Goal: Task Accomplishment & Management: Use online tool/utility

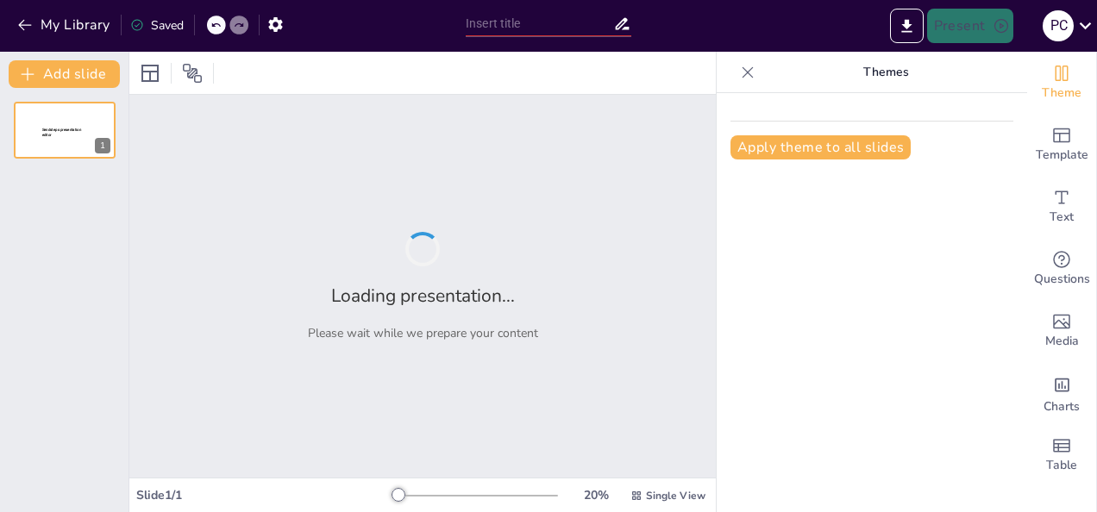
type input "ColourItHope: Revolutionizing Classroom Engagement Through Colors and Emotions"
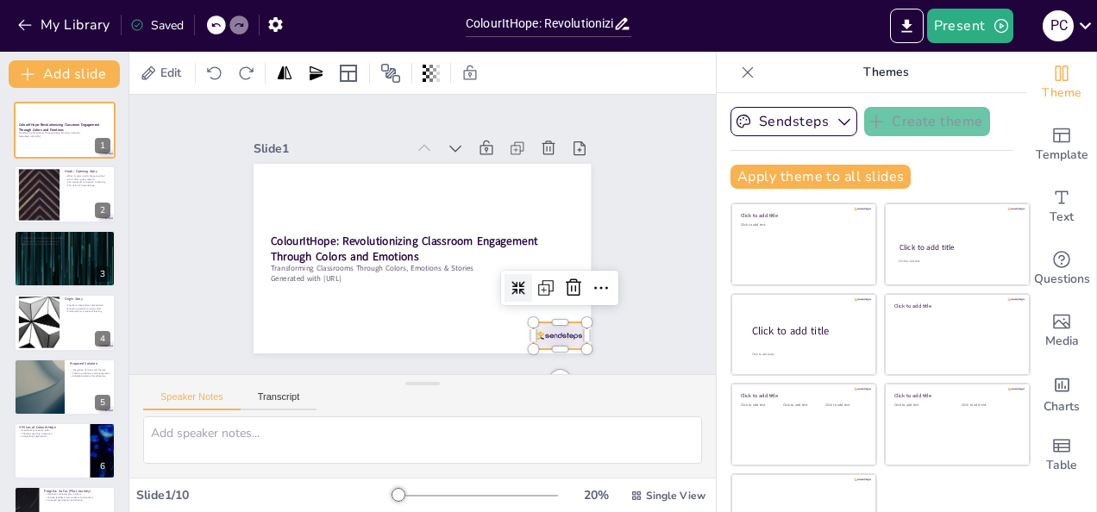
click at [467, 376] on div at bounding box center [439, 404] width 55 height 57
click at [66, 169] on p "Hook / Opening Story" at bounding box center [88, 170] width 47 height 5
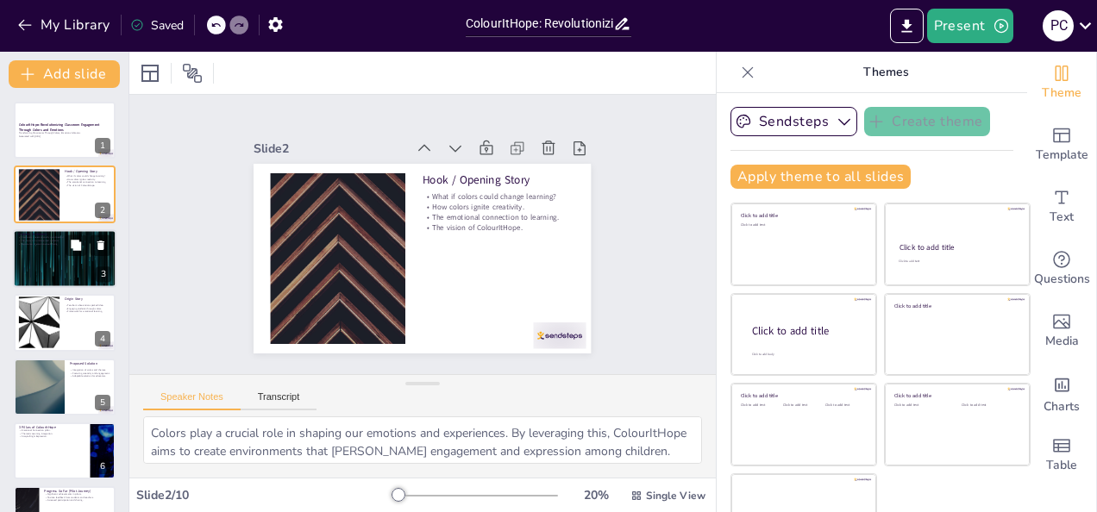
click at [59, 252] on div at bounding box center [64, 258] width 103 height 59
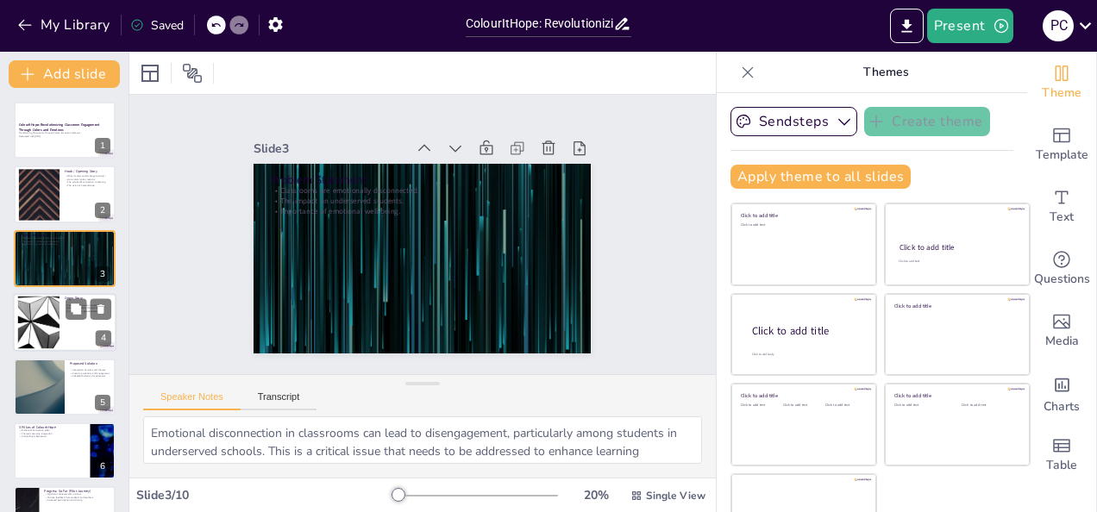
click at [59, 315] on div at bounding box center [38, 323] width 93 height 53
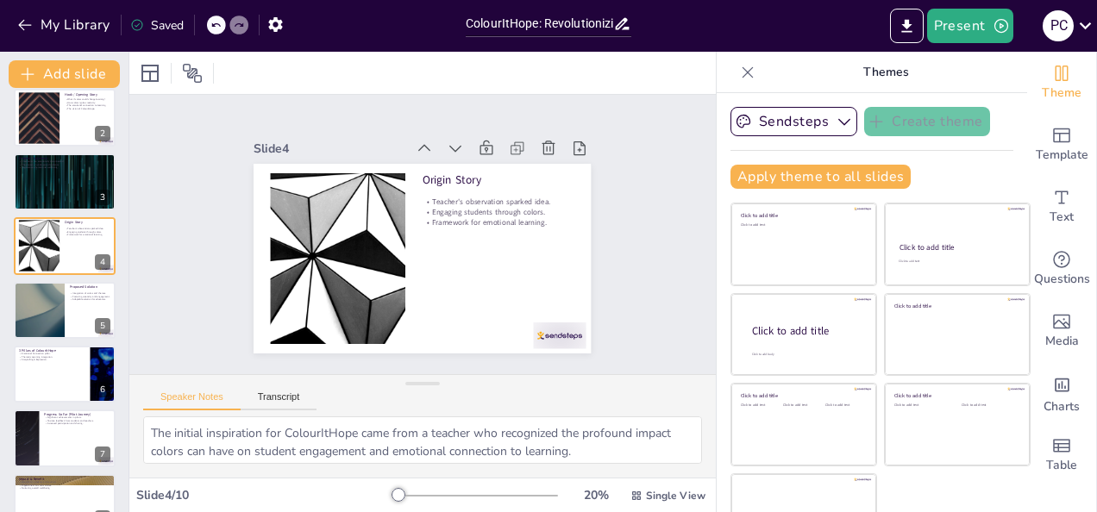
scroll to position [76, 0]
click at [48, 175] on div at bounding box center [64, 183] width 103 height 59
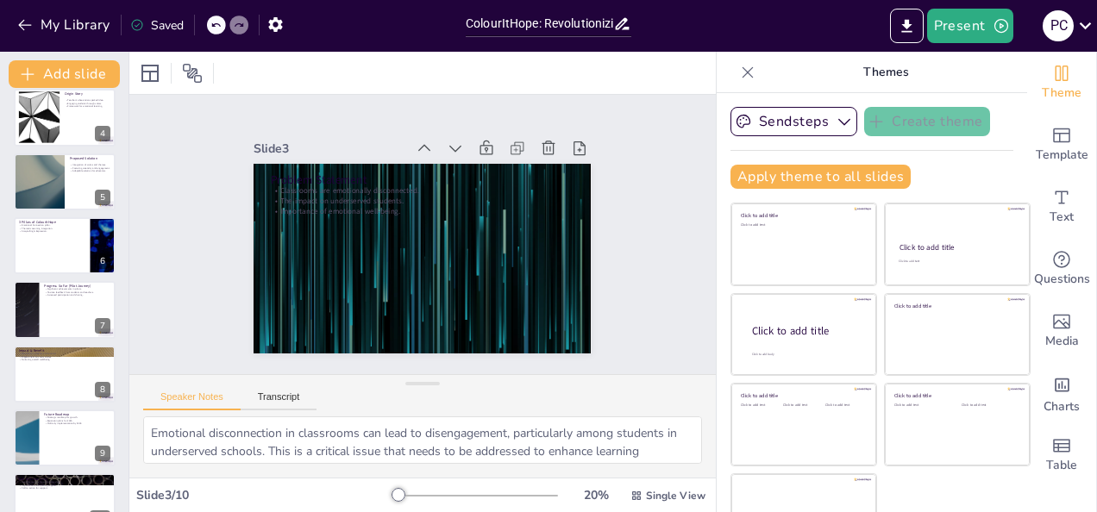
scroll to position [238, 0]
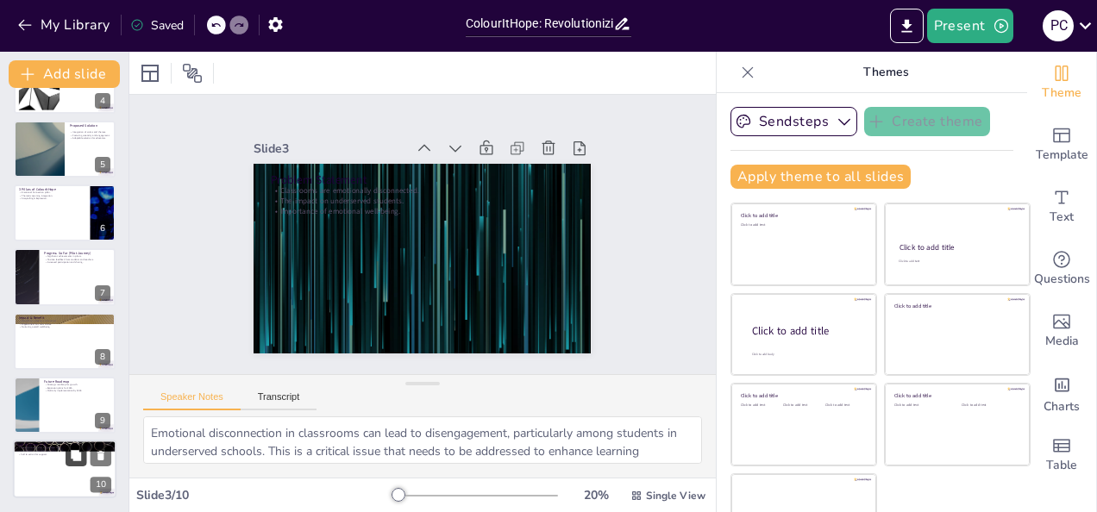
click at [72, 466] on button at bounding box center [76, 456] width 21 height 21
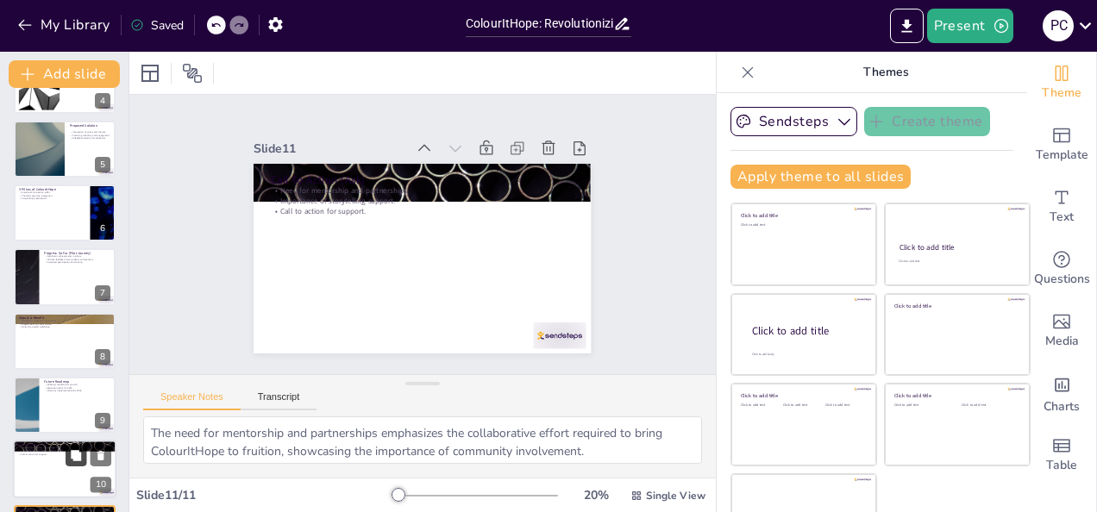
scroll to position [302, 0]
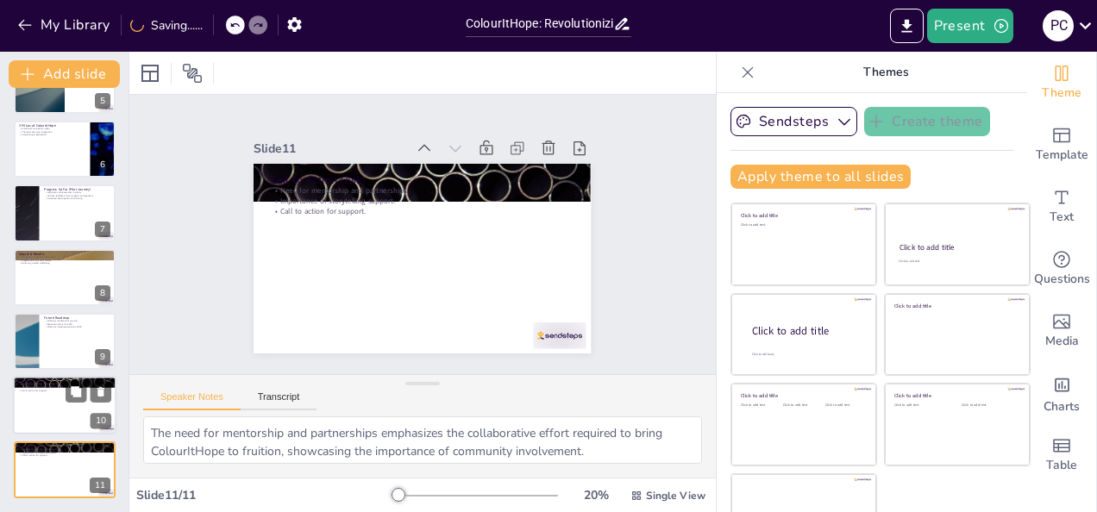
click at [47, 407] on div at bounding box center [64, 406] width 103 height 59
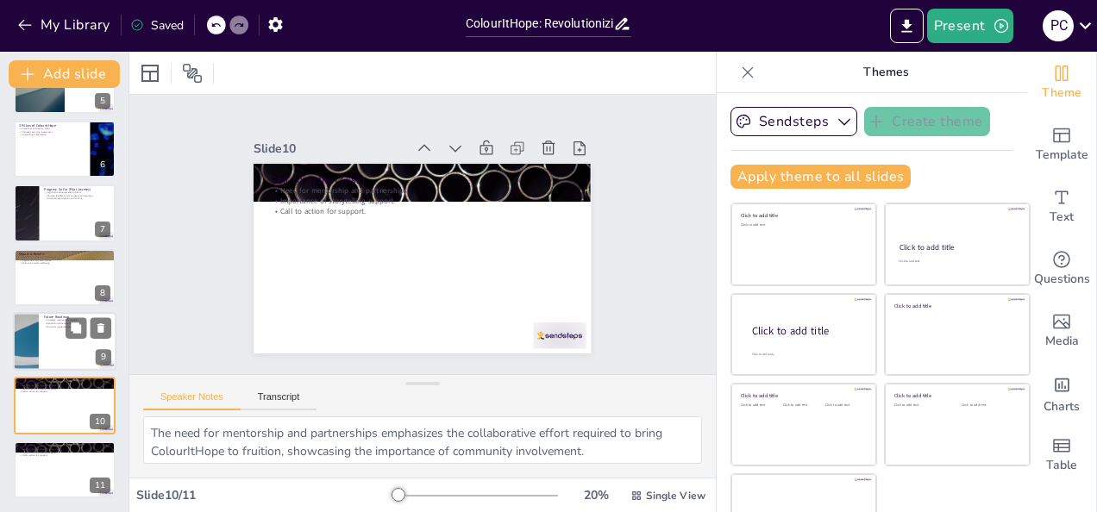
click at [48, 336] on div at bounding box center [64, 341] width 103 height 59
type textarea "The strategic roadmap for ColourItHope provides a clear vision for growth and e…"
